Goal: Information Seeking & Learning: Learn about a topic

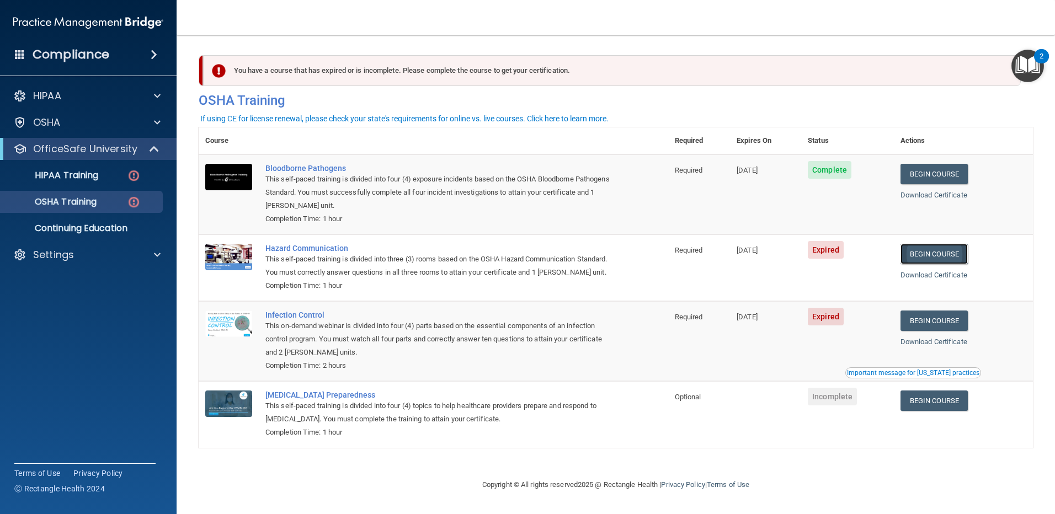
click at [946, 250] on link "Begin Course" at bounding box center [933, 254] width 67 height 20
click at [927, 331] on link "Begin Course" at bounding box center [933, 321] width 67 height 20
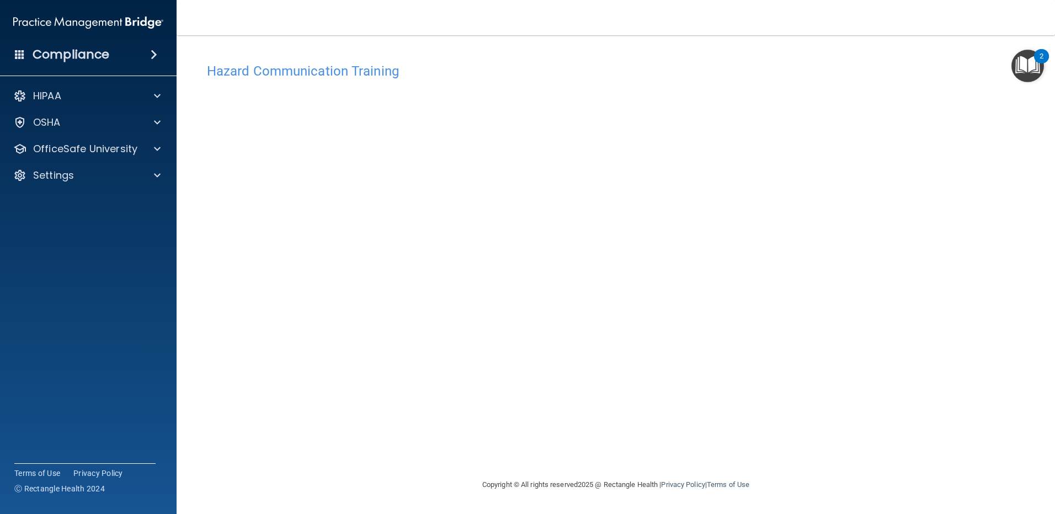
click at [1024, 73] on img "Open Resource Center, 2 new notifications" at bounding box center [1027, 66] width 33 height 33
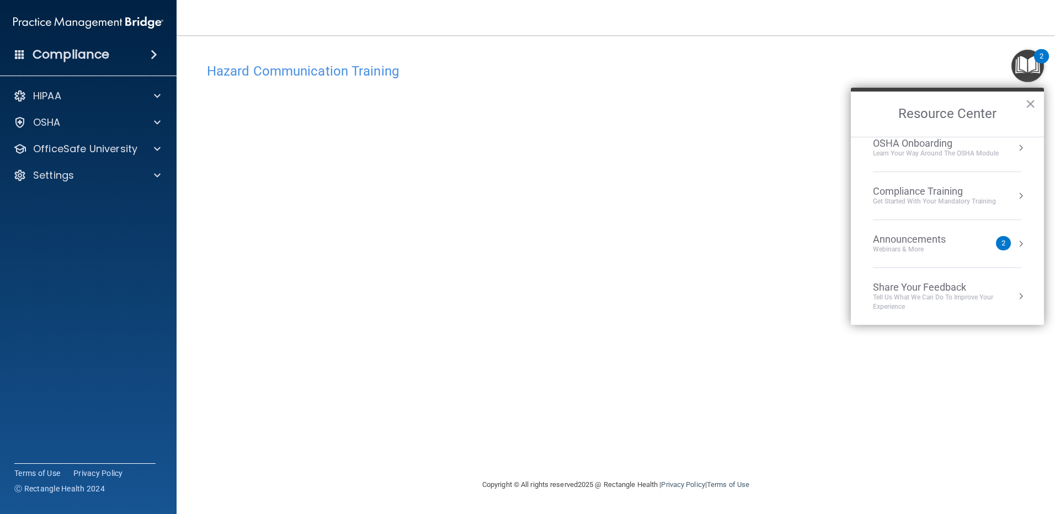
scroll to position [62, 0]
click at [755, 58] on div "Hazard Communication Training" at bounding box center [616, 70] width 834 height 27
drag, startPoint x: 896, startPoint y: 408, endPoint x: 889, endPoint y: 406, distance: 7.4
click at [895, 407] on div "Hazard Communication Training This course doesn’t expire until 01/17/2024. Are …" at bounding box center [616, 267] width 834 height 421
click at [1030, 99] on button "×" at bounding box center [1030, 104] width 10 height 18
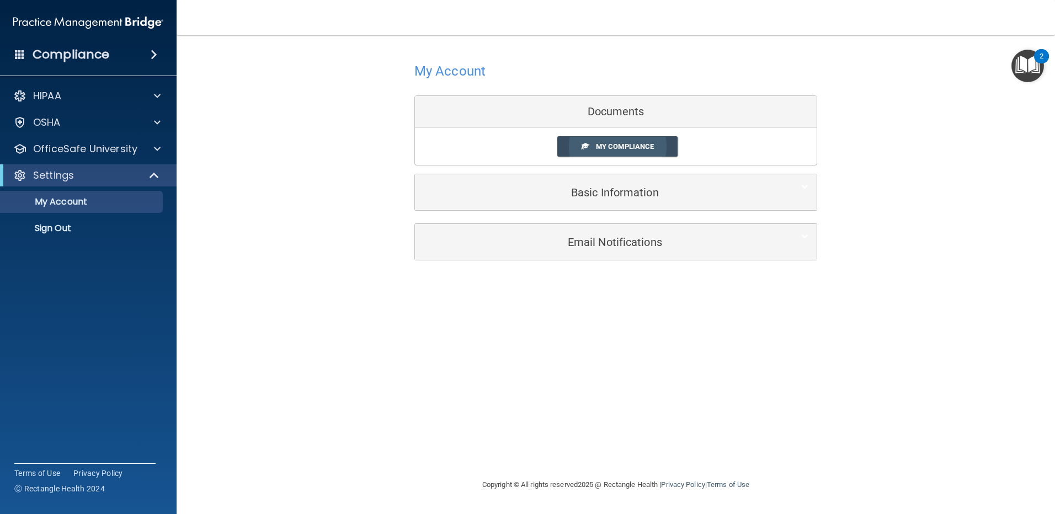
click at [612, 147] on span "My Compliance" at bounding box center [625, 146] width 58 height 8
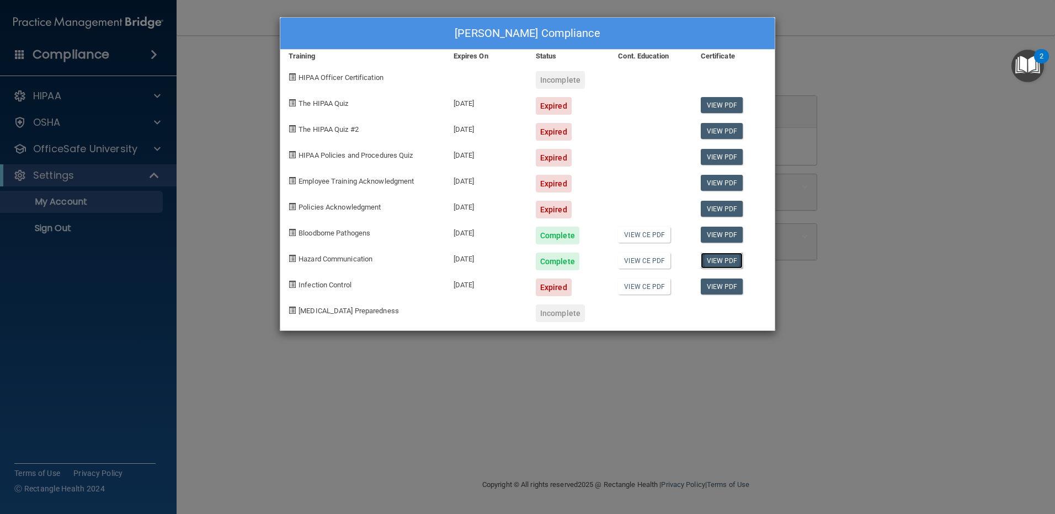
click at [719, 259] on link "View PDF" at bounding box center [722, 261] width 42 height 16
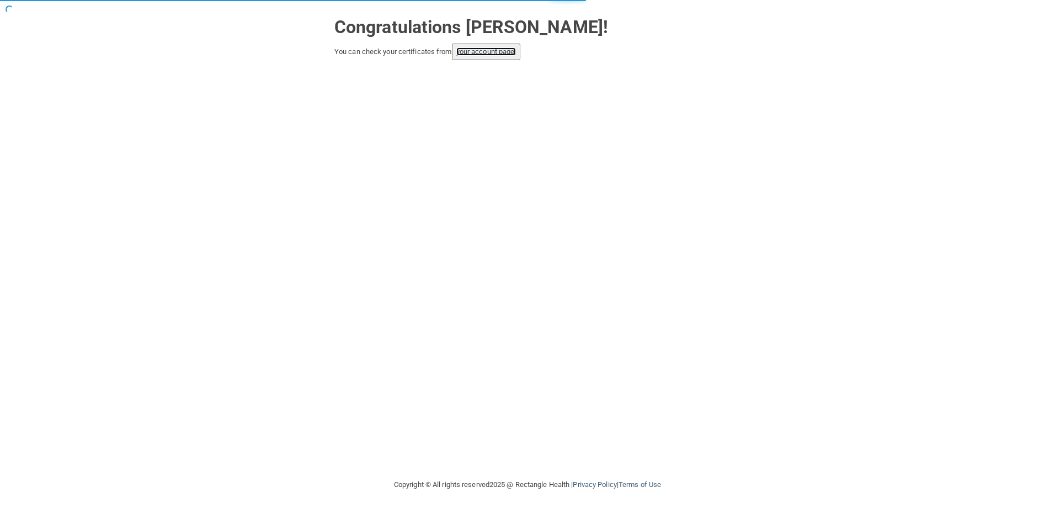
click at [512, 54] on link "your account page!" at bounding box center [486, 51] width 60 height 8
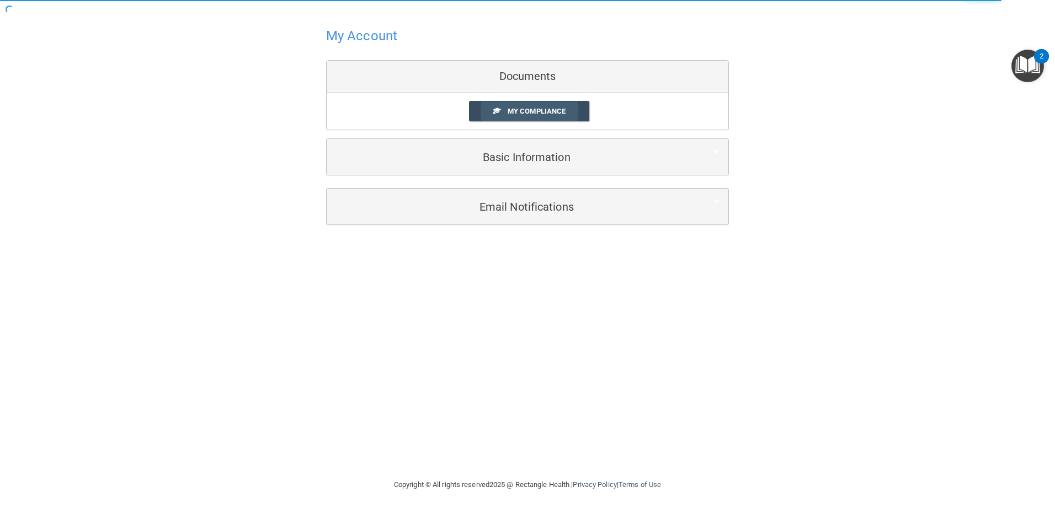
click at [516, 112] on span "My Compliance" at bounding box center [537, 111] width 58 height 8
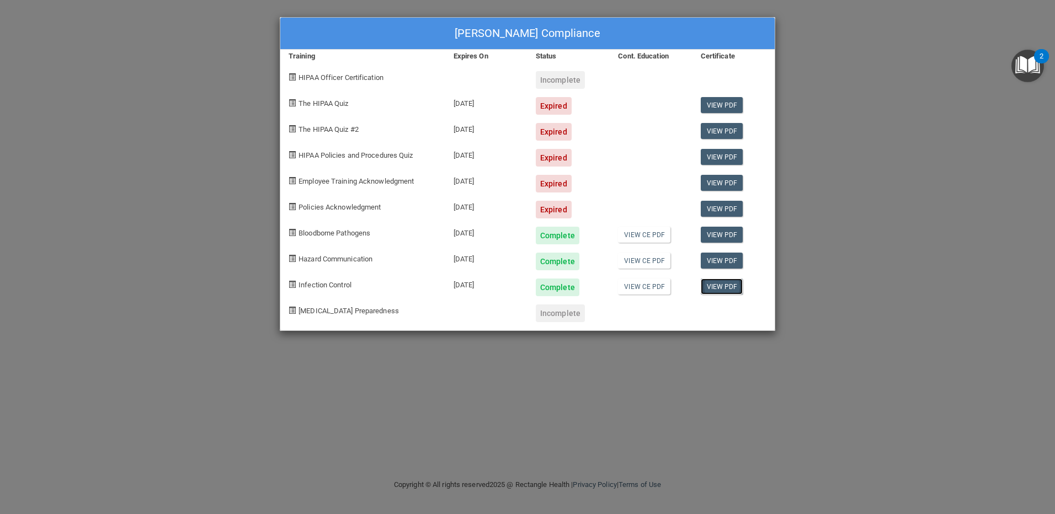
click at [720, 285] on link "View PDF" at bounding box center [722, 287] width 42 height 16
